Goal: Navigation & Orientation: Find specific page/section

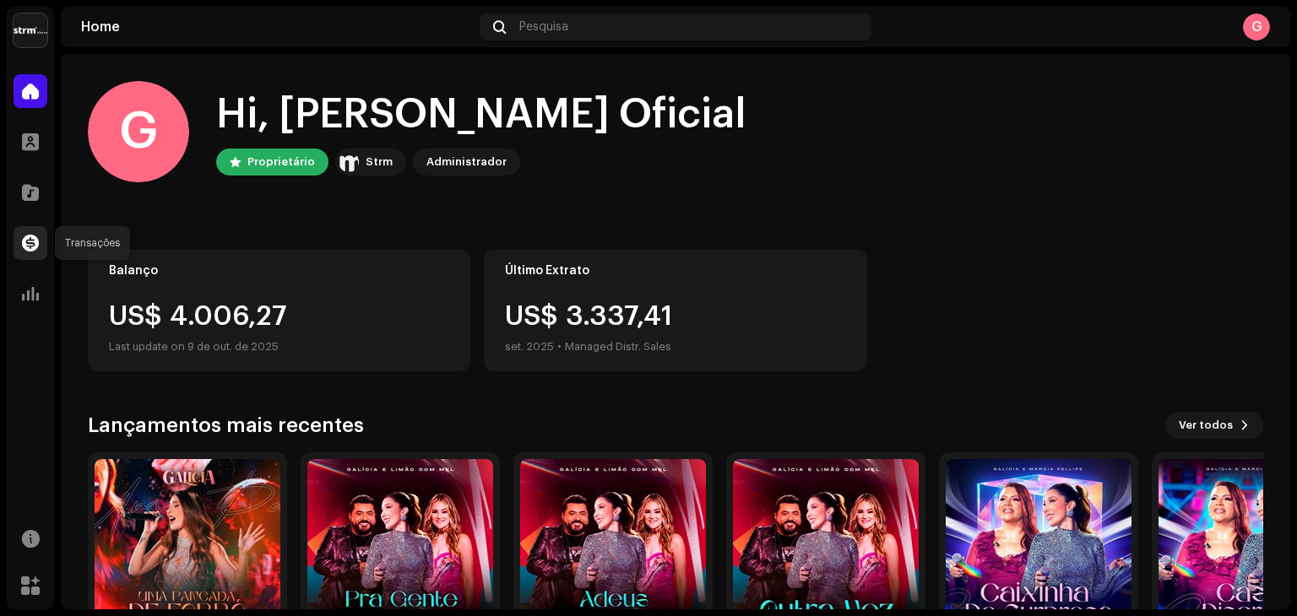
click at [30, 236] on span at bounding box center [30, 243] width 17 height 14
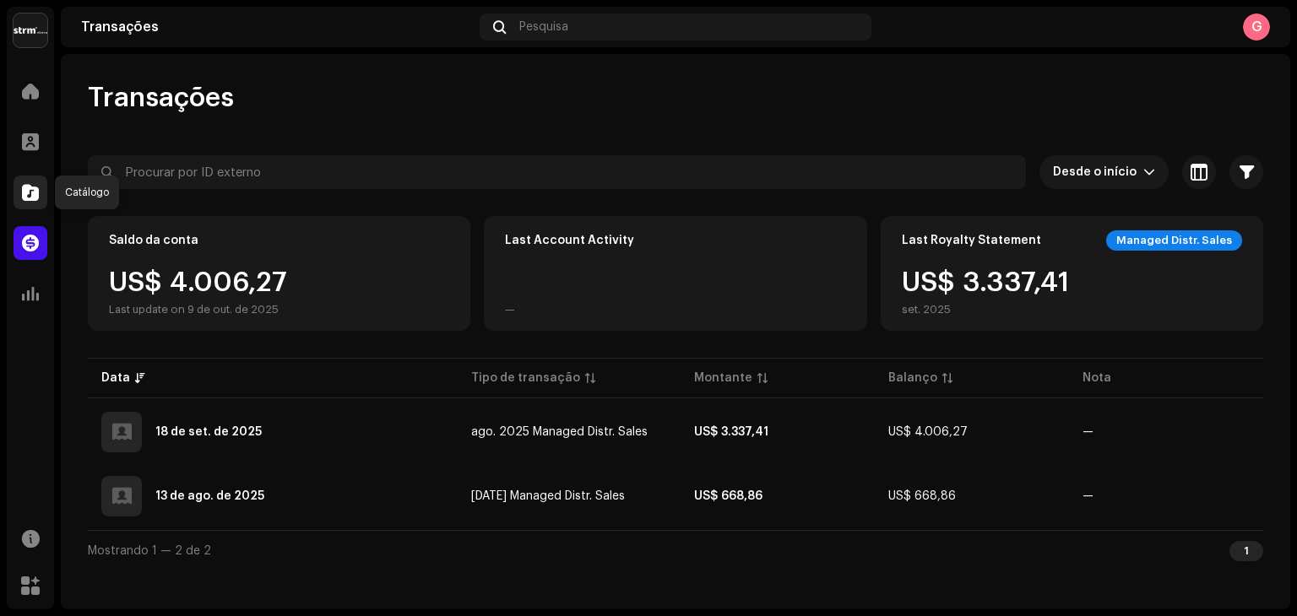
click at [35, 191] on span at bounding box center [30, 193] width 17 height 14
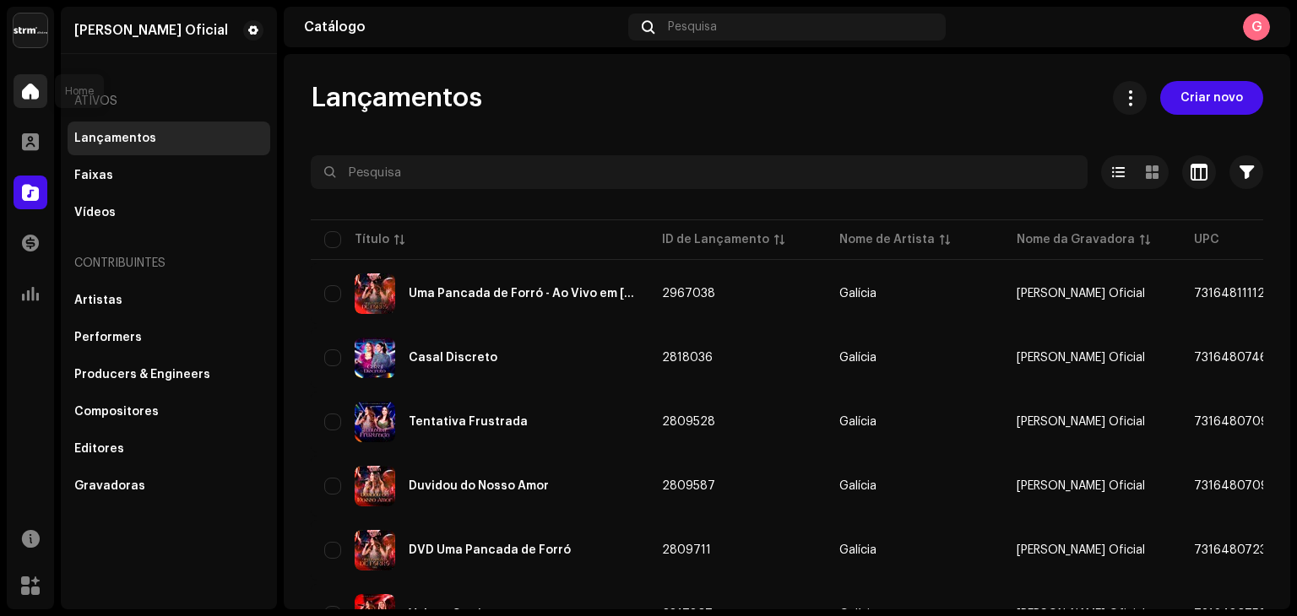
click at [30, 96] on span at bounding box center [30, 91] width 17 height 14
